Goal: Task Accomplishment & Management: Manage account settings

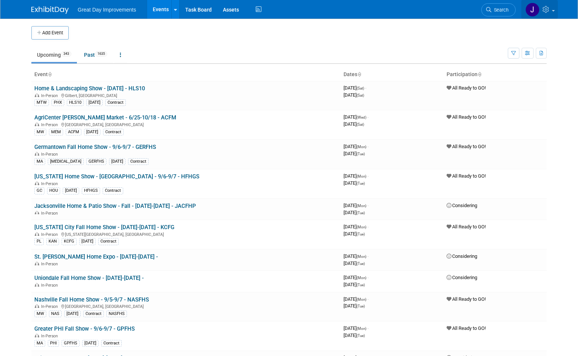
click at [553, 7] on link at bounding box center [539, 9] width 37 height 19
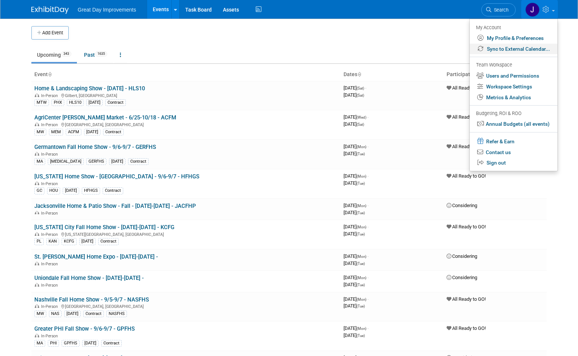
click at [518, 47] on link "Sync to External Calendar..." at bounding box center [514, 49] width 88 height 11
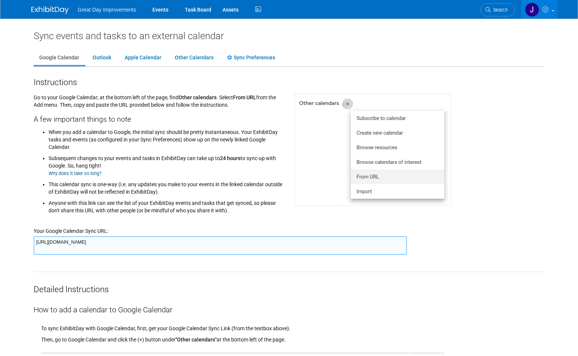
click at [192, 246] on textarea "https://www.exhibitday.com/Sync/iCal/?lt=g&uw=65043&k=e7091e3b-374c-4800-82c1-9…" at bounding box center [220, 245] width 373 height 19
click at [500, 13] on link "Search" at bounding box center [498, 9] width 34 height 13
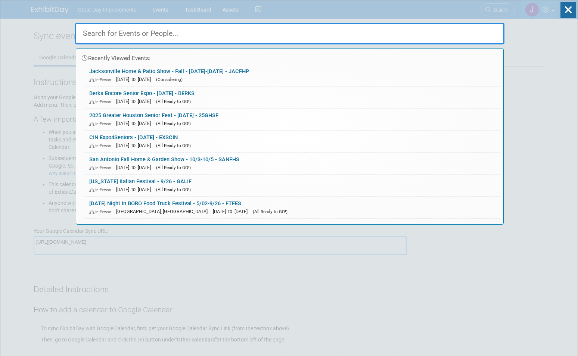
paste input "JACFHP"
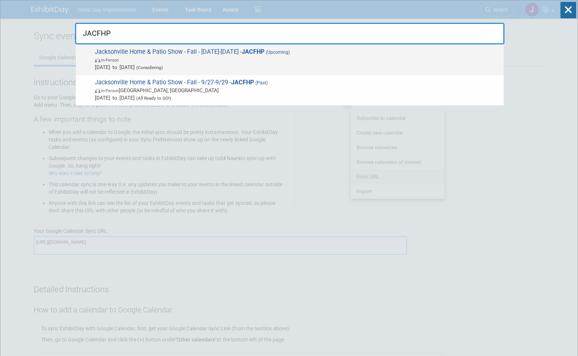
type input "JACFHP"
click at [335, 68] on span "Sep 1, 2025 to Sep 30, 2025 (Considering)" at bounding box center [297, 66] width 405 height 7
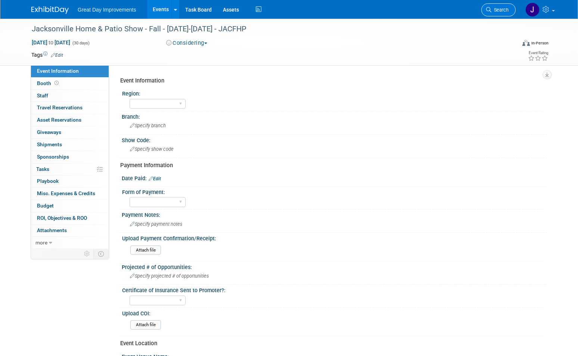
click at [493, 10] on span "Search" at bounding box center [499, 10] width 17 height 6
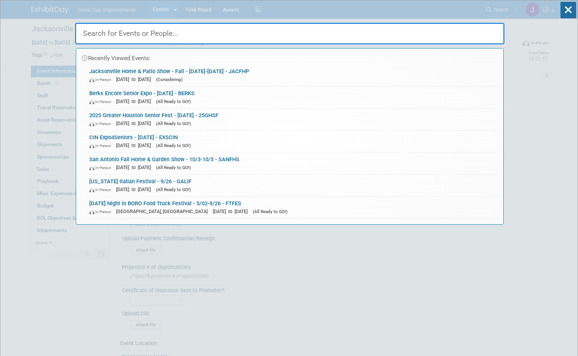
paste input "SPROHS"
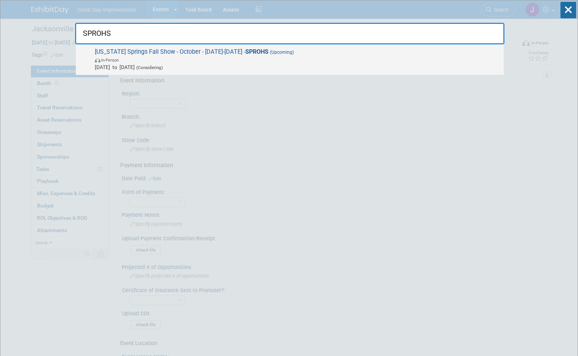
type input "SPROHS"
click at [280, 65] on span "Oct 3, 2025 to Oct 5, 2025 (Considering)" at bounding box center [297, 66] width 405 height 7
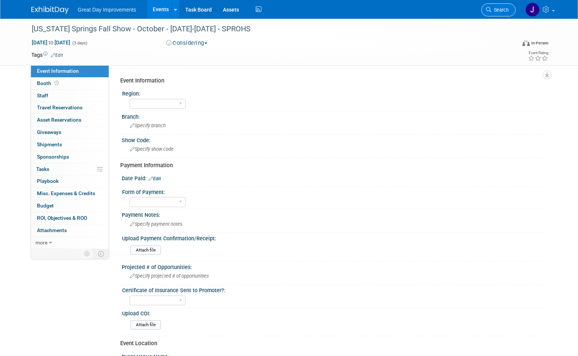
click at [502, 10] on span "Search" at bounding box center [499, 10] width 17 height 6
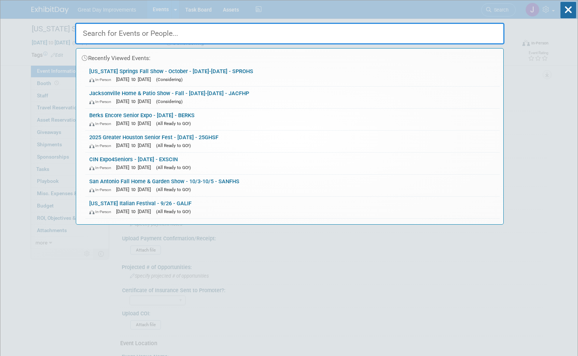
paste input "SAHBAF"
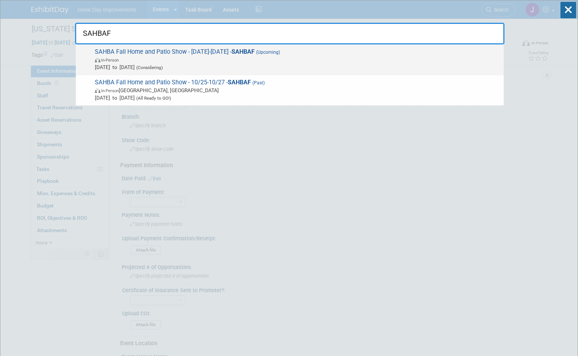
type input "SAHBAF"
click at [243, 65] on span "Oct 1, 2025 to Oct 31, 2025 (Considering)" at bounding box center [297, 66] width 405 height 7
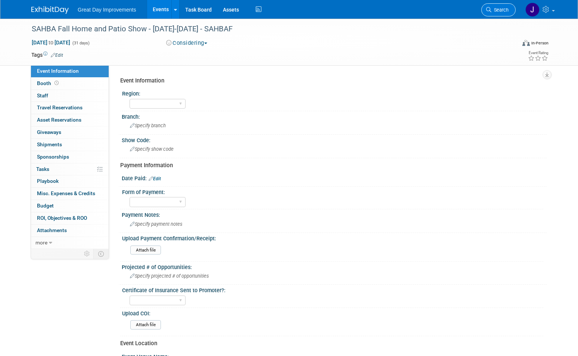
click at [504, 15] on link "Search" at bounding box center [498, 9] width 34 height 13
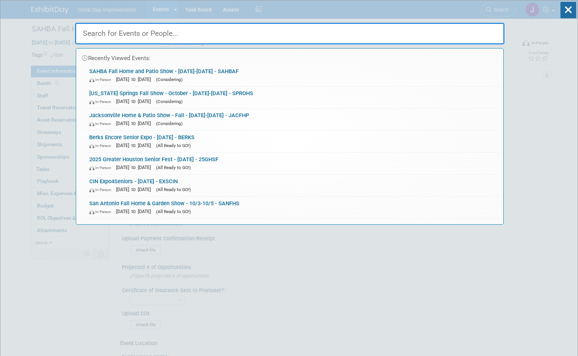
paste input "HCOS"
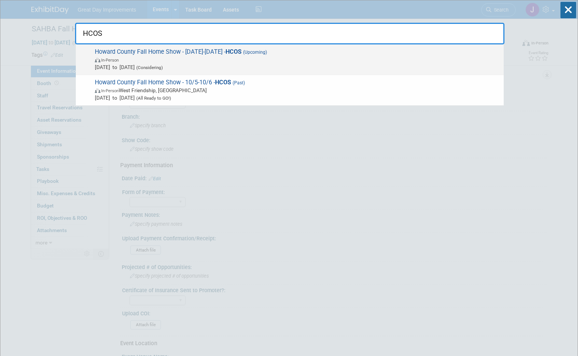
type input "HCOS"
click at [262, 60] on span "In-Person" at bounding box center [297, 59] width 405 height 7
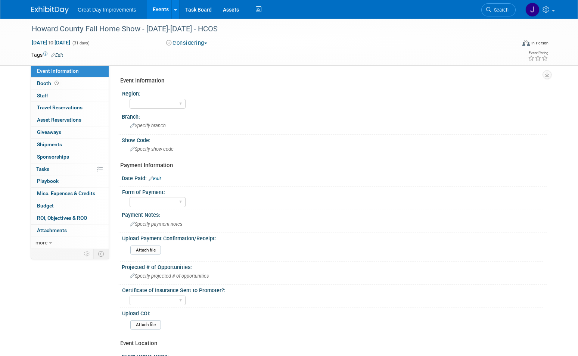
click at [497, 9] on span "Search" at bounding box center [499, 10] width 17 height 6
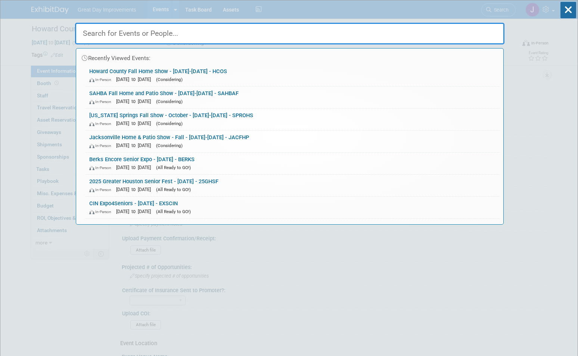
paste input "NVBFHS"
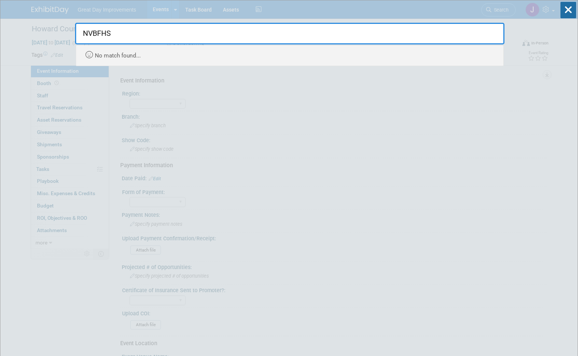
click at [101, 30] on input "NVBFHS" at bounding box center [289, 34] width 429 height 22
paste input "CREEKF"
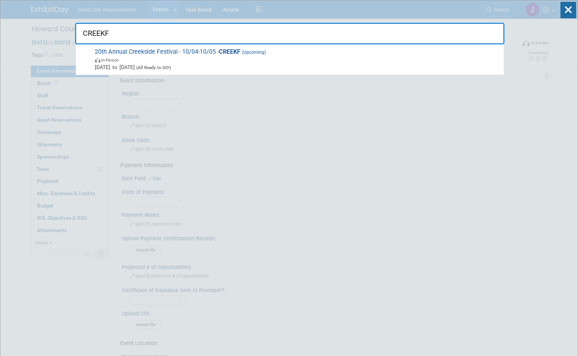
type input "CREEKF"
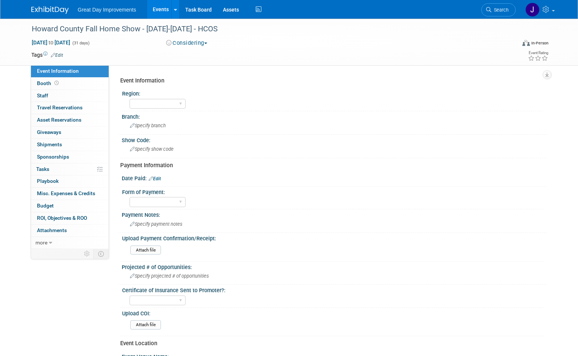
click at [510, 7] on link "Search" at bounding box center [498, 9] width 34 height 13
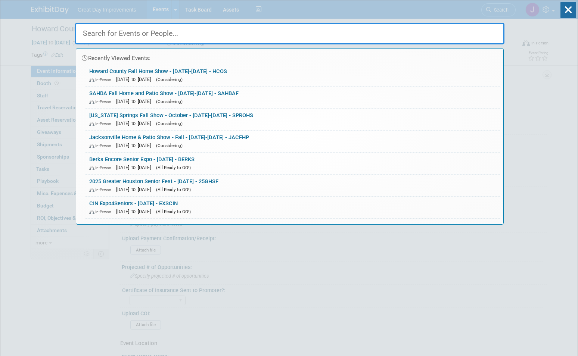
paste input "SOMSF"
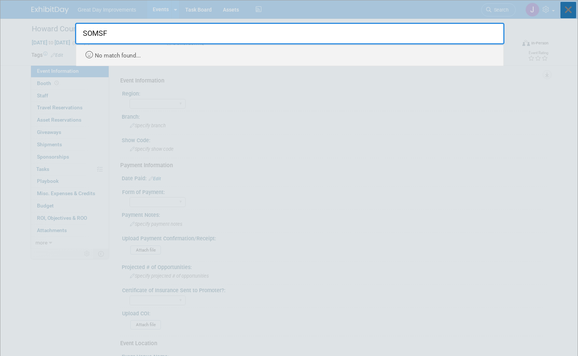
click at [563, 15] on icon at bounding box center [568, 10] width 16 height 16
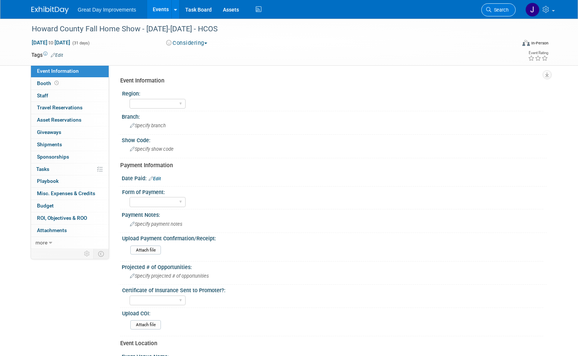
click at [505, 8] on span "Search" at bounding box center [499, 10] width 17 height 6
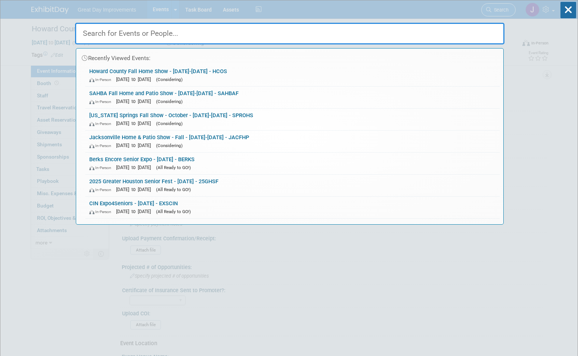
paste input "JACFHP"
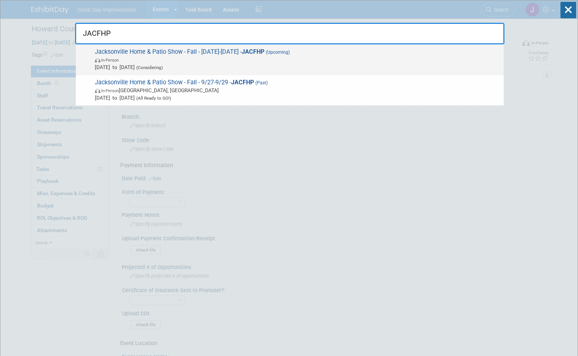
type input "JACFHP"
click at [204, 59] on span "In-Person" at bounding box center [297, 59] width 405 height 7
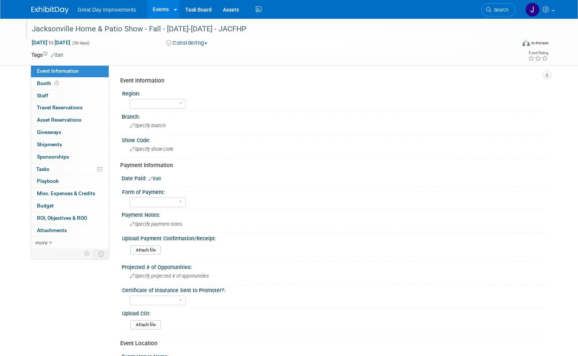
drag, startPoint x: 268, startPoint y: 30, endPoint x: 28, endPoint y: 27, distance: 239.7
click at [28, 27] on div "Jacksonville Home & Patio Show - Fall - [DATE]-[DATE] - JACFHP" at bounding box center [268, 29] width 484 height 20
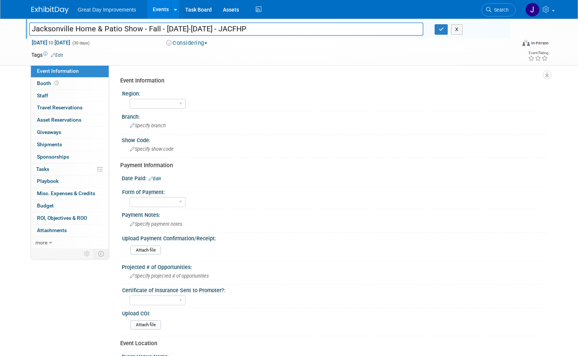
click at [54, 30] on input "Jacksonville Home & Patio Show - Fall - [DATE]-[DATE] - JACFHP" at bounding box center [226, 28] width 394 height 13
drag, startPoint x: 54, startPoint y: 30, endPoint x: 271, endPoint y: 26, distance: 217.0
click at [271, 26] on input "Jacksonville Home & Patio Show - Fall - [DATE]-[DATE] - JACFHP" at bounding box center [226, 28] width 394 height 13
click at [504, 18] on li "Search" at bounding box center [498, 9] width 34 height 18
click at [501, 10] on span "Search" at bounding box center [499, 10] width 17 height 6
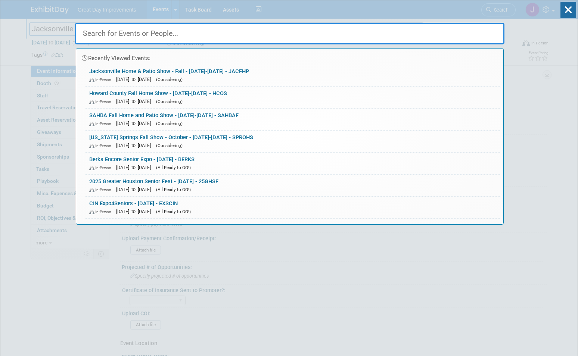
paste input "SPROHS"
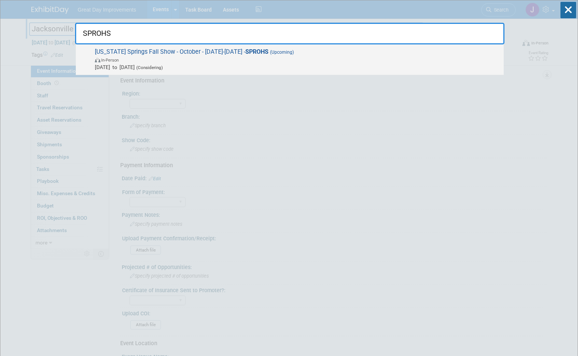
type input "SPROHS"
click at [259, 66] on span "Oct 3, 2025 to Oct 5, 2025 (Considering)" at bounding box center [297, 66] width 405 height 7
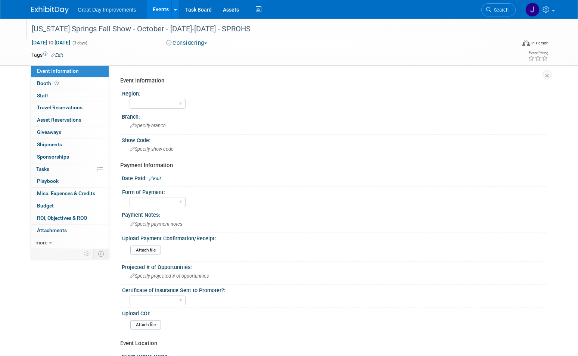
click at [43, 29] on div "[US_STATE] Springs Fall Show - October - [DATE]-[DATE] - SPROHS" at bounding box center [266, 28] width 475 height 13
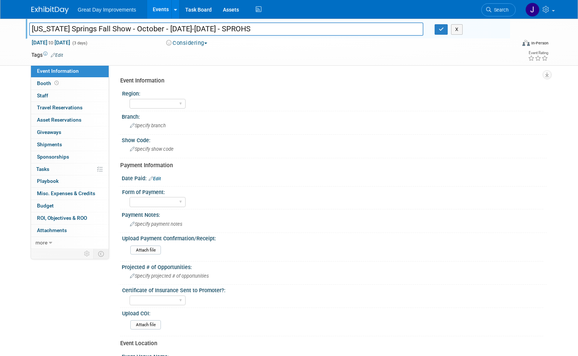
click at [43, 28] on input "[US_STATE] Springs Fall Show - October - [DATE]-[DATE] - SPROHS" at bounding box center [226, 28] width 394 height 13
drag, startPoint x: 43, startPoint y: 28, endPoint x: 248, endPoint y: 26, distance: 205.7
click at [248, 26] on input "[US_STATE] Springs Fall Show - October - [DATE]-[DATE] - SPROHS" at bounding box center [226, 28] width 394 height 13
click at [497, 13] on link "Search" at bounding box center [498, 9] width 34 height 13
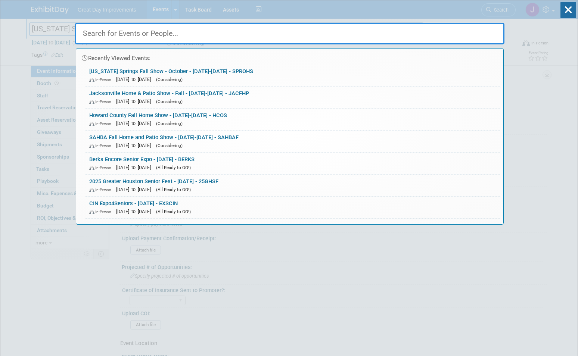
paste input "SAHBAF"
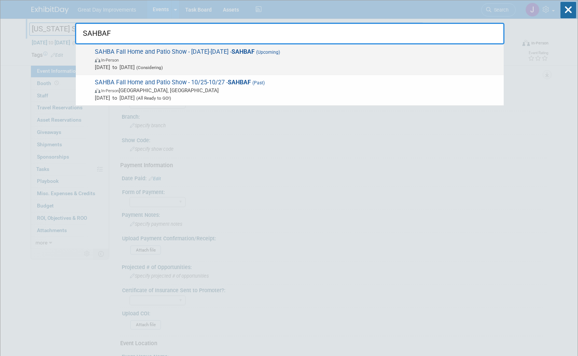
type input "SAHBAF"
click at [248, 60] on span "In-Person" at bounding box center [297, 59] width 405 height 7
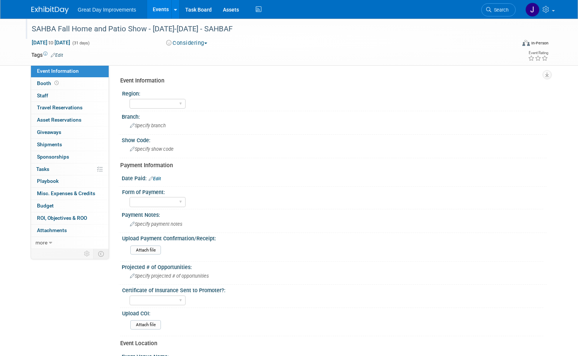
drag, startPoint x: 32, startPoint y: 26, endPoint x: 251, endPoint y: 24, distance: 218.8
click at [251, 24] on div "SAHBA Fall Home and Patio Show - [DATE]-[DATE] - SAHBAF" at bounding box center [266, 28] width 475 height 13
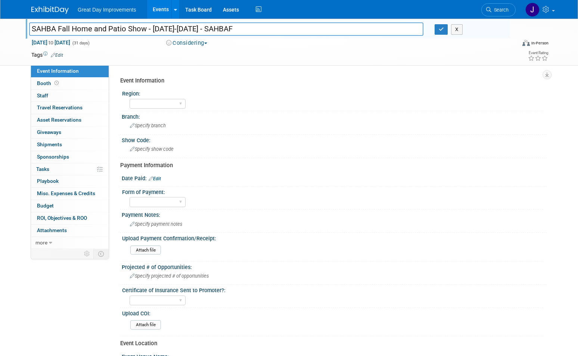
drag, startPoint x: 266, startPoint y: 27, endPoint x: 29, endPoint y: 28, distance: 237.1
click at [29, 28] on input "SAHBA Fall Home and Patio Show - [DATE]-[DATE] - SAHBAF" at bounding box center [226, 28] width 394 height 13
drag, startPoint x: 502, startPoint y: 9, endPoint x: 459, endPoint y: 16, distance: 43.5
click at [502, 9] on span "Search" at bounding box center [499, 10] width 17 height 6
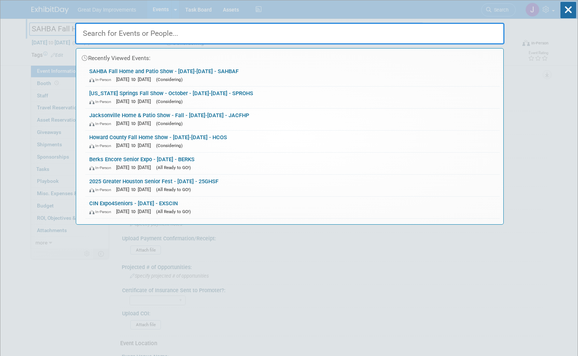
paste input "HCOS"
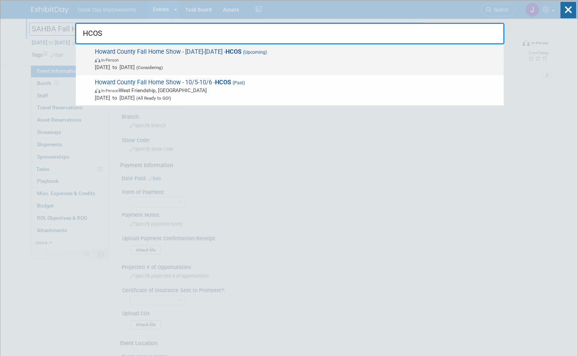
type input "HCOS"
click at [194, 60] on span "In-Person" at bounding box center [297, 59] width 405 height 7
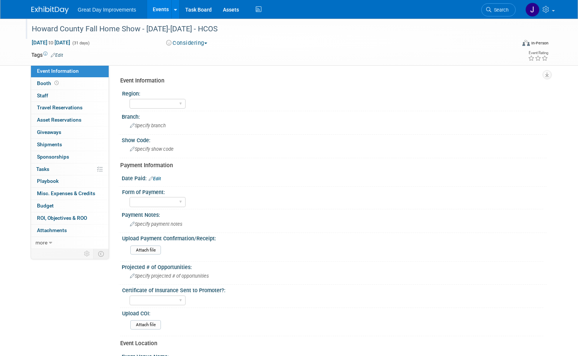
click at [149, 29] on div "Howard County Fall Home Show - [DATE]-[DATE] - HCOS" at bounding box center [266, 28] width 475 height 13
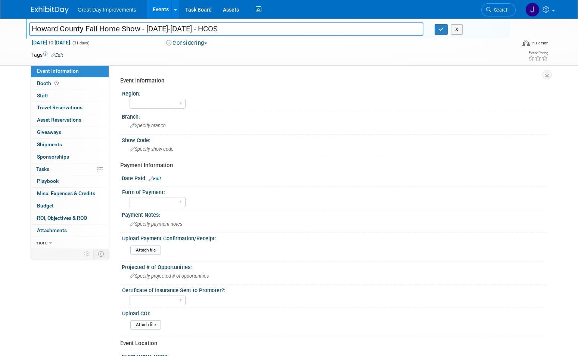
click at [43, 28] on input "Howard County Fall Home Show - [DATE]-[DATE] - HCOS" at bounding box center [226, 28] width 394 height 13
drag, startPoint x: 43, startPoint y: 28, endPoint x: 234, endPoint y: 26, distance: 191.2
click at [234, 26] on input "Howard County Fall Home Show - [DATE]-[DATE] - HCOS" at bounding box center [226, 28] width 394 height 13
